Goal: Find specific fact

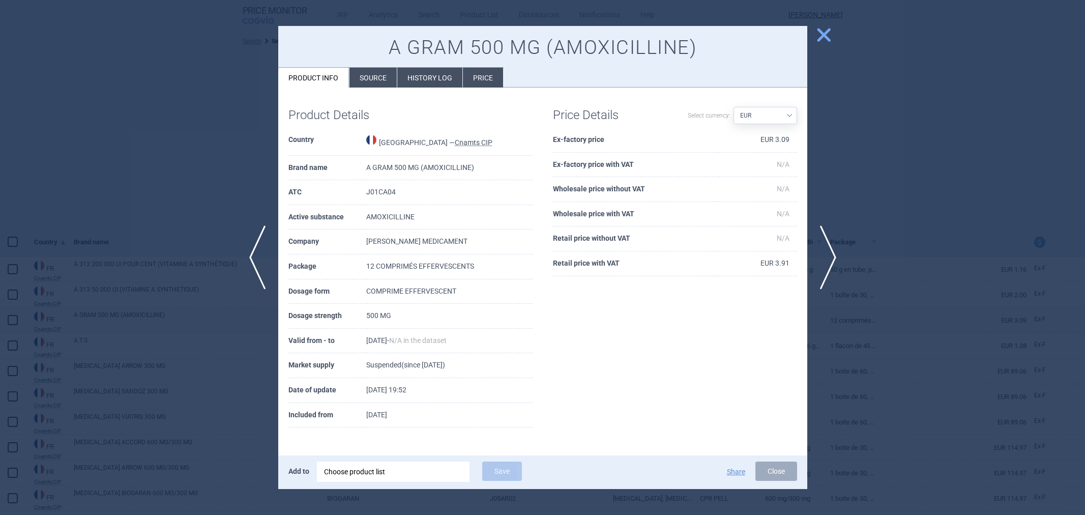
select select "EUR"
click at [373, 86] on div "A GRAM 500 MG (AMOXICILLINE) Product info Source History log Price Product Deta…" at bounding box center [542, 257] width 529 height 463
click at [375, 83] on li "Source" at bounding box center [372, 78] width 47 height 20
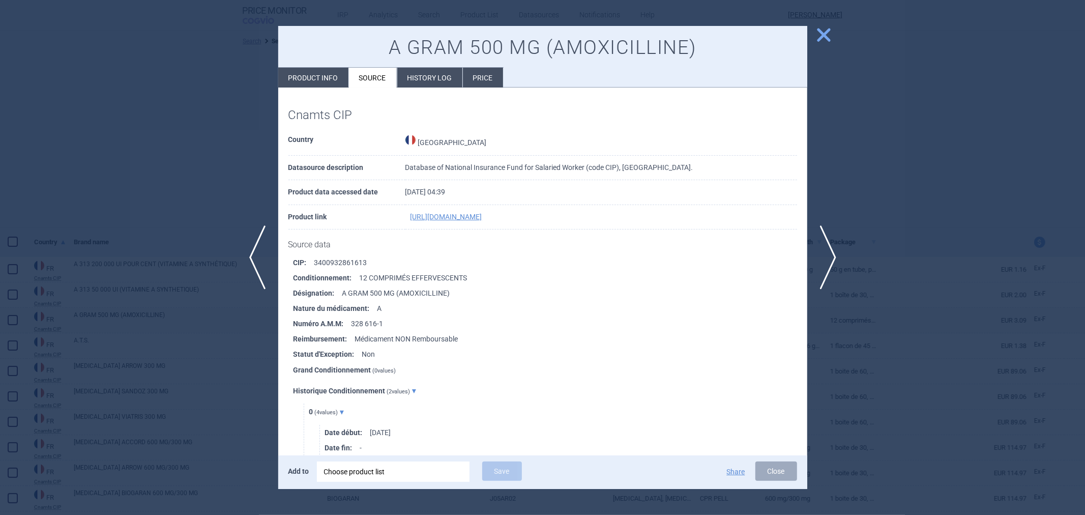
click at [329, 261] on li "CIP : 3400932861613" at bounding box center [550, 262] width 514 height 15
click at [329, 265] on li "CIP : 3400932861613" at bounding box center [550, 262] width 514 height 15
click at [317, 270] on li "CIP : 3400932861613" at bounding box center [550, 262] width 514 height 15
drag, startPoint x: 313, startPoint y: 269, endPoint x: 367, endPoint y: 265, distance: 54.1
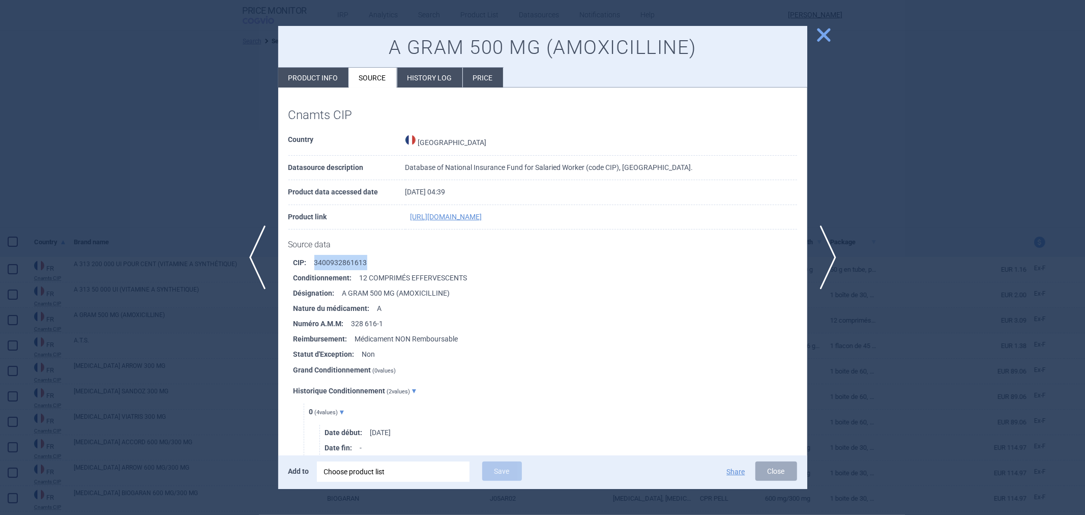
click at [367, 265] on li "CIP : 3400932861613" at bounding box center [550, 262] width 514 height 15
drag, startPoint x: 315, startPoint y: 268, endPoint x: 333, endPoint y: 267, distance: 17.9
click at [333, 267] on li "CIP : 3400932861613" at bounding box center [550, 262] width 514 height 15
click at [335, 266] on li "CIP : 3400932861613" at bounding box center [550, 262] width 514 height 15
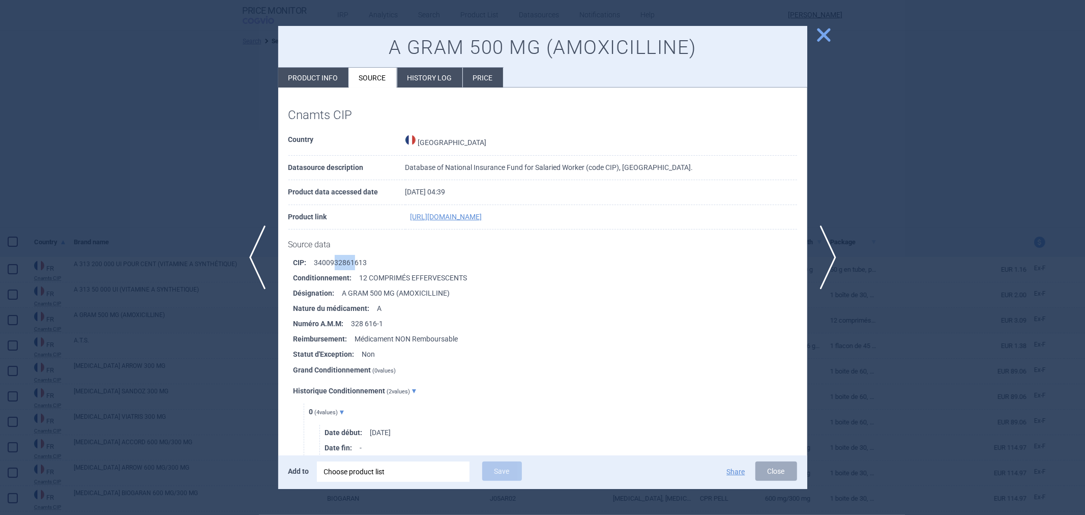
drag, startPoint x: 335, startPoint y: 266, endPoint x: 353, endPoint y: 265, distance: 18.4
click at [353, 265] on li "CIP : 3400932861613" at bounding box center [550, 262] width 514 height 15
click at [368, 262] on li "CIP : 3400932861613" at bounding box center [550, 262] width 514 height 15
